Goal: Find contact information: Find contact information

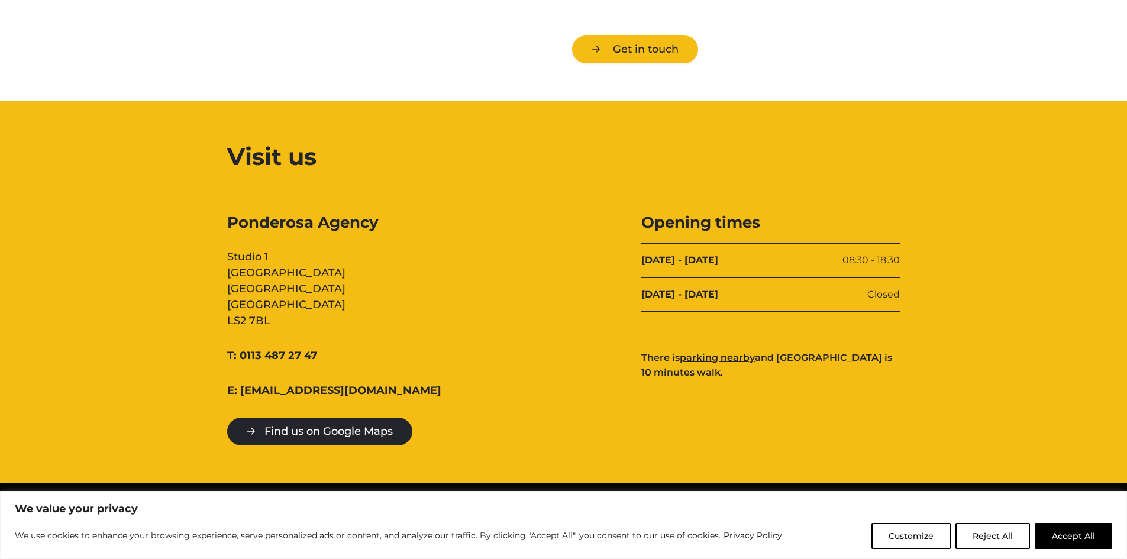
drag, startPoint x: 337, startPoint y: 358, endPoint x: 239, endPoint y: 356, distance: 98.2
click at [239, 356] on div "T: 0113 487 27 47" at bounding box center [356, 356] width 258 height 16
copy link "0113 487 27 47"
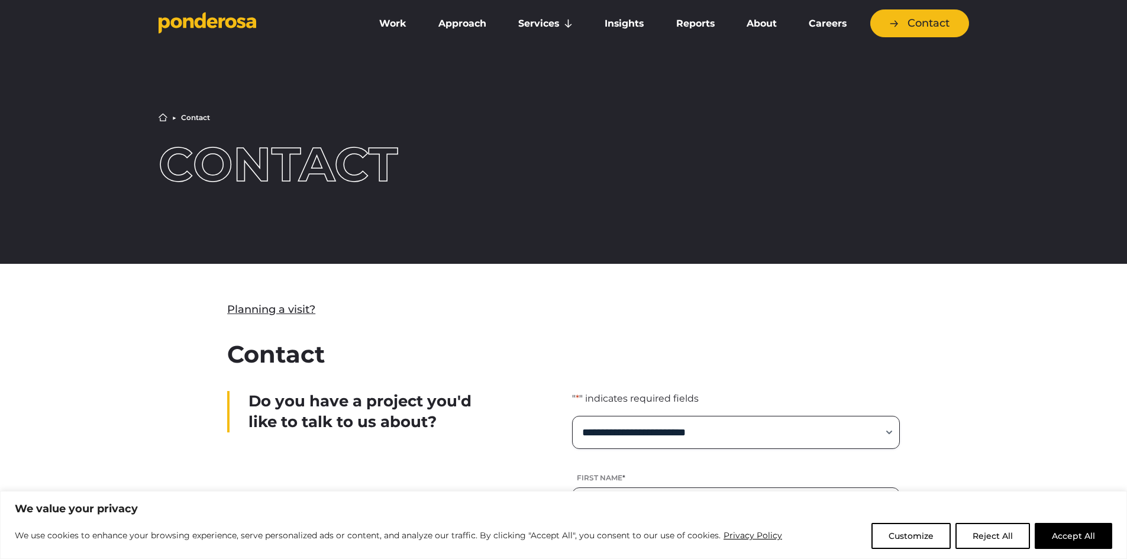
click at [185, 20] on icon "Go to homepage" at bounding box center [188, 22] width 11 height 11
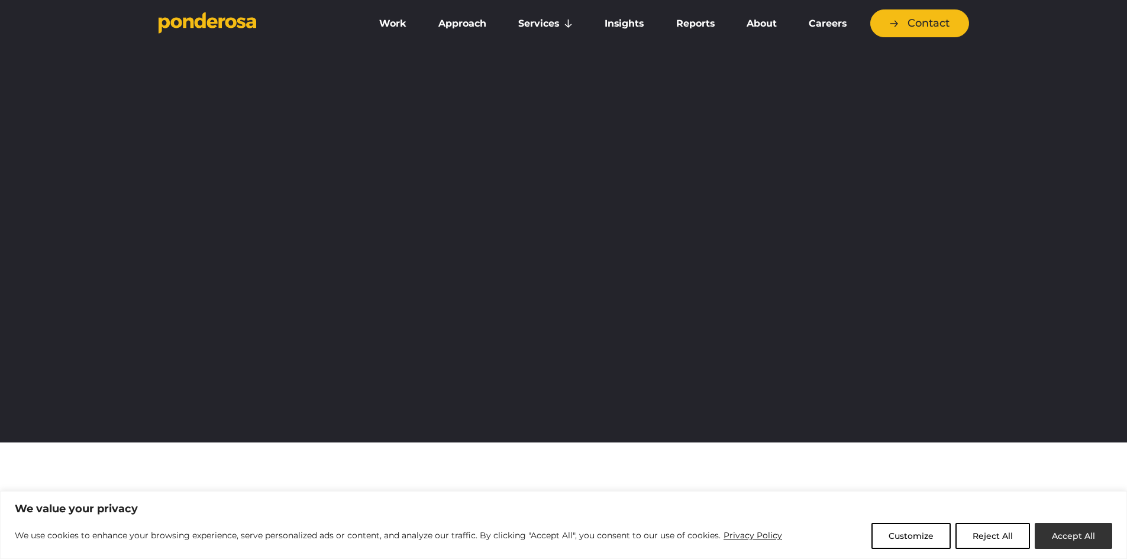
click at [1069, 526] on button "Accept All" at bounding box center [1072, 536] width 77 height 26
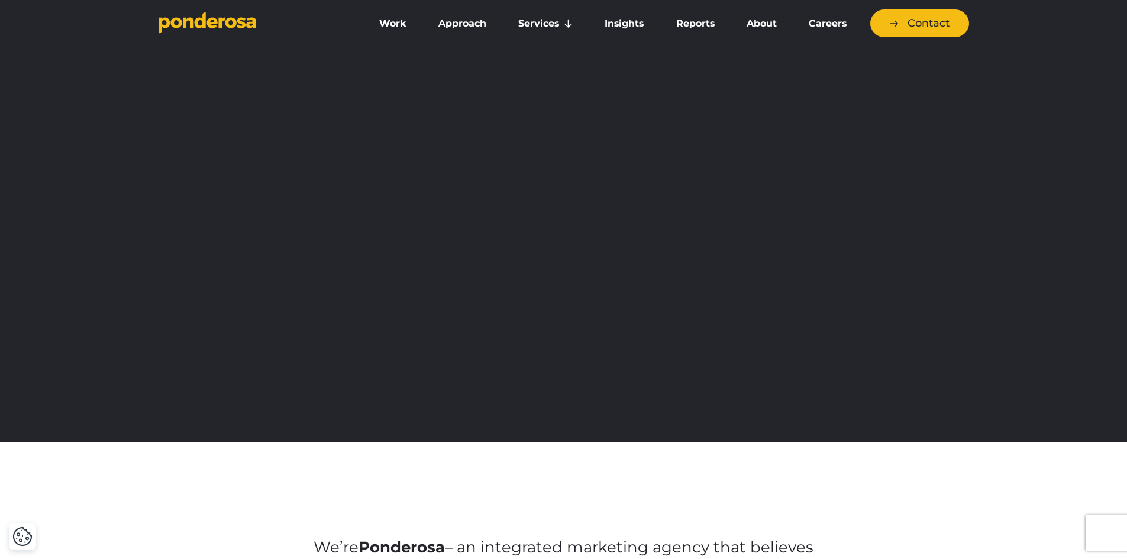
scroll to position [414, 0]
